Goal: Find contact information: Find contact information

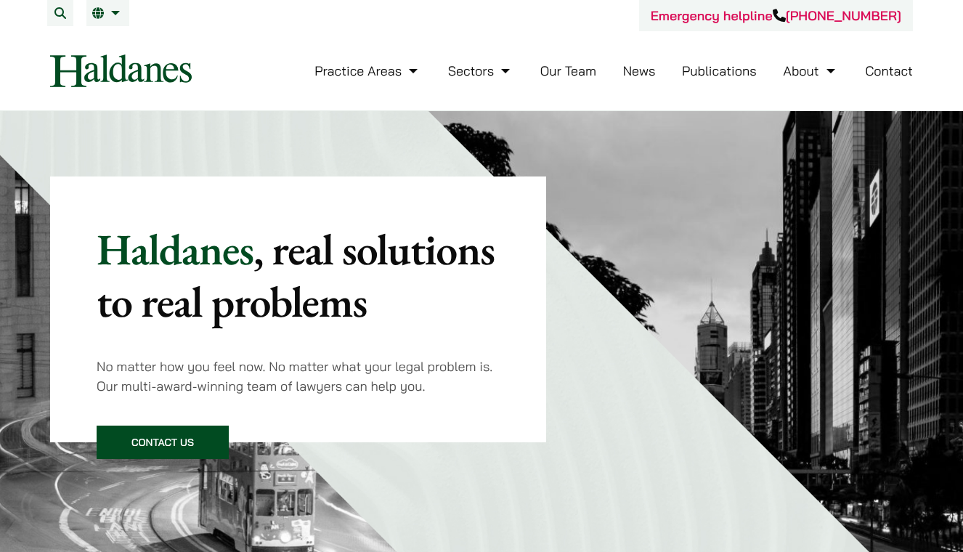
click at [556, 65] on link "Our Team" at bounding box center [568, 70] width 56 height 17
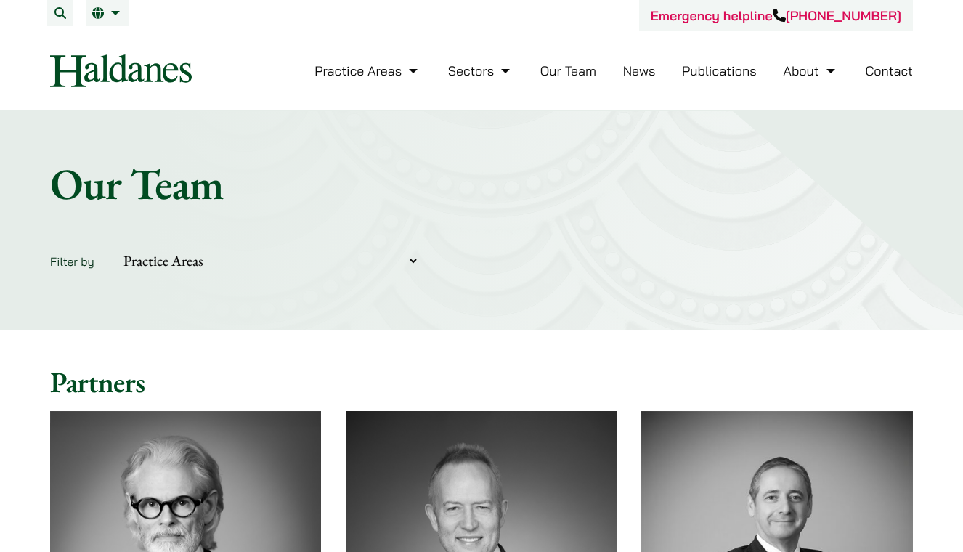
select select "criminal-defence"
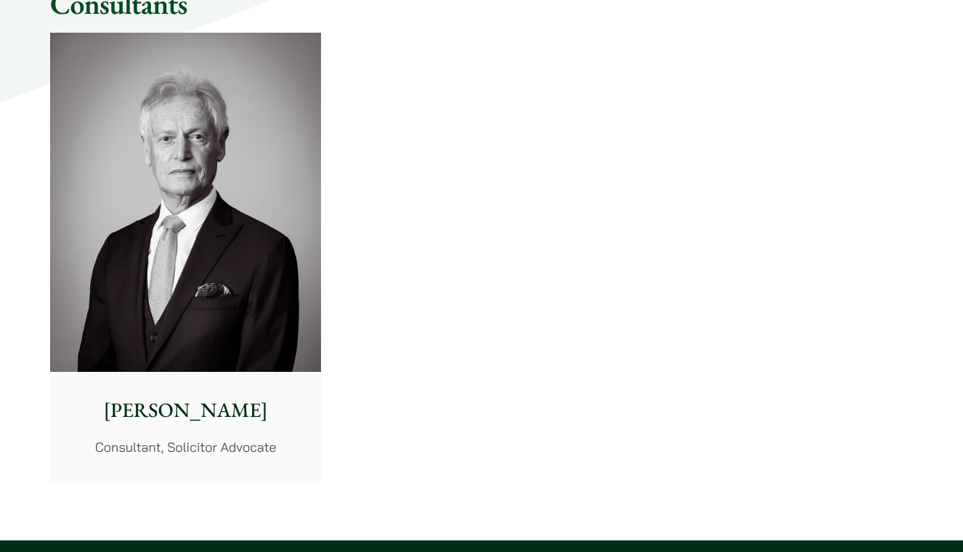
scroll to position [2493, 0]
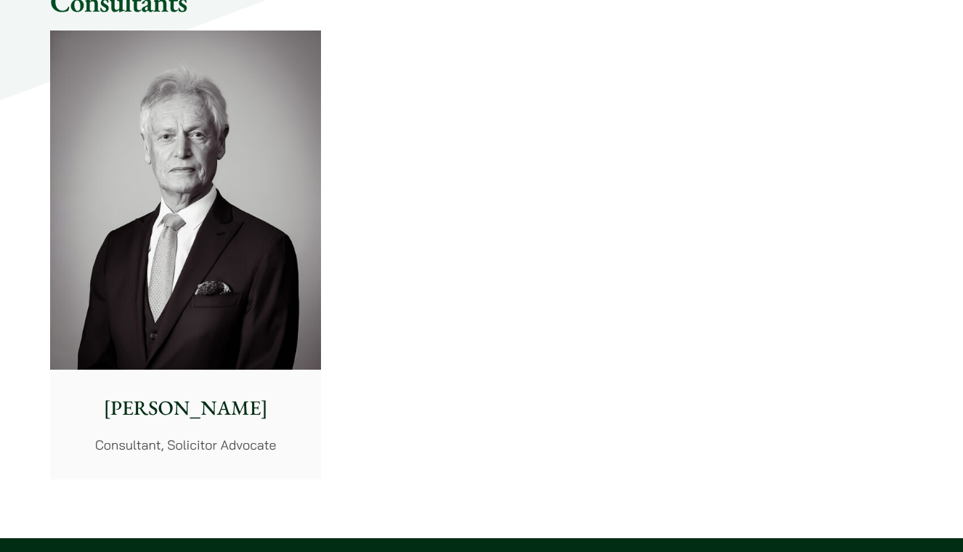
click at [220, 332] on img at bounding box center [185, 200] width 271 height 339
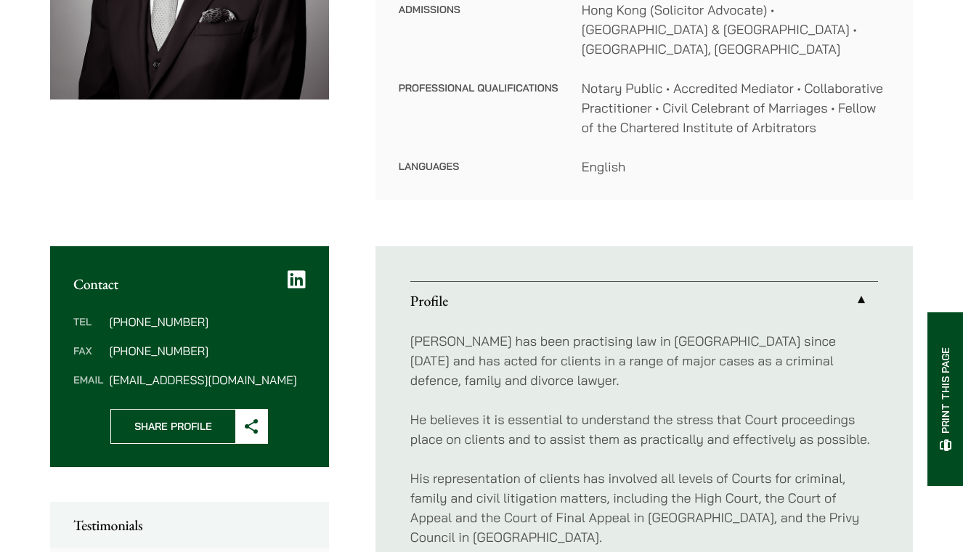
scroll to position [425, 0]
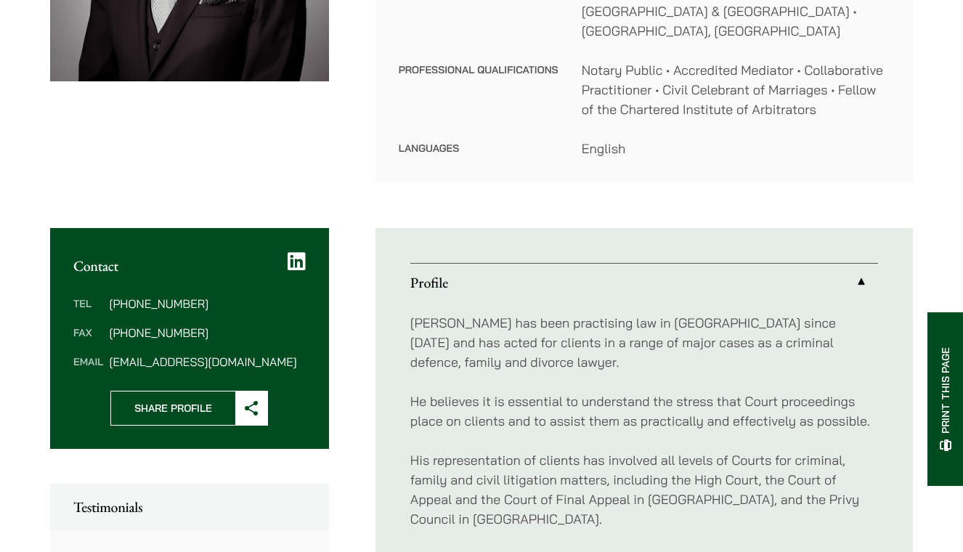
click at [168, 356] on dd "[EMAIL_ADDRESS][DOMAIN_NAME]" at bounding box center [207, 362] width 196 height 12
drag, startPoint x: 240, startPoint y: 343, endPoint x: 126, endPoint y: 333, distance: 114.4
click at [126, 333] on dl "Tel [PHONE_NUMBER] Fax [PHONE_NUMBER] Email [EMAIL_ADDRESS][DOMAIN_NAME]" at bounding box center [189, 333] width 232 height 70
copy dd "[EMAIL_ADDRESS][DOMAIN_NAME]"
